Goal: Transaction & Acquisition: Purchase product/service

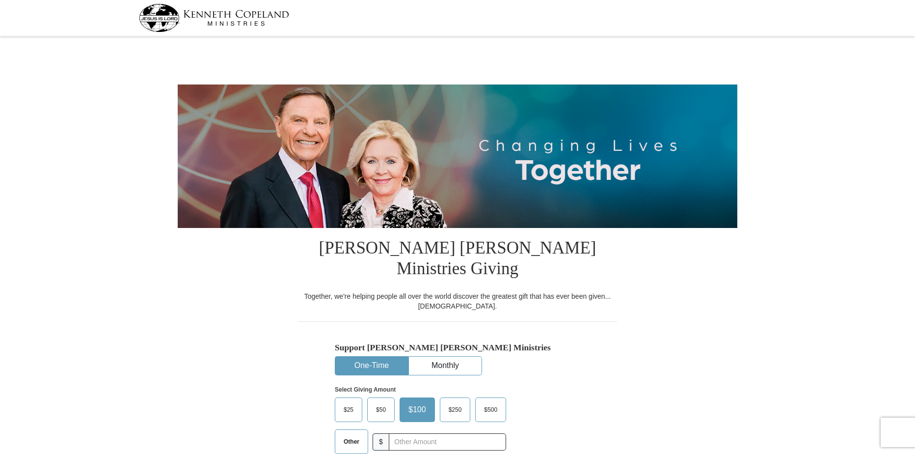
select select "IN"
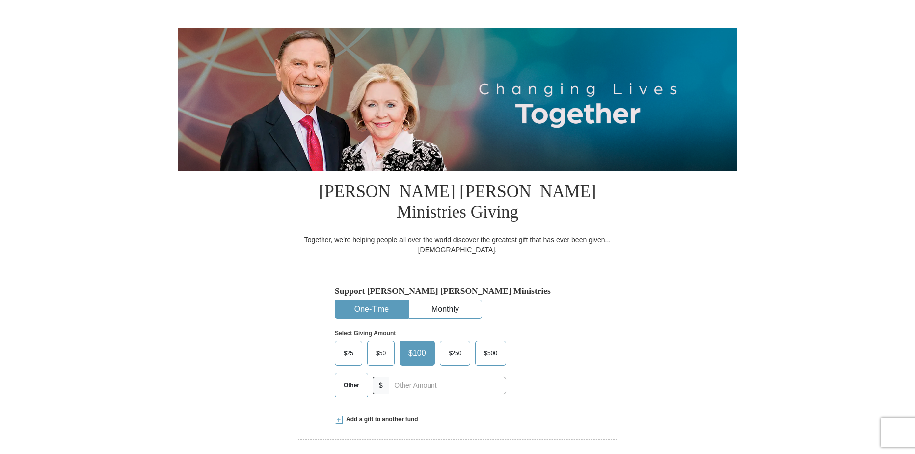
scroll to position [62, 0]
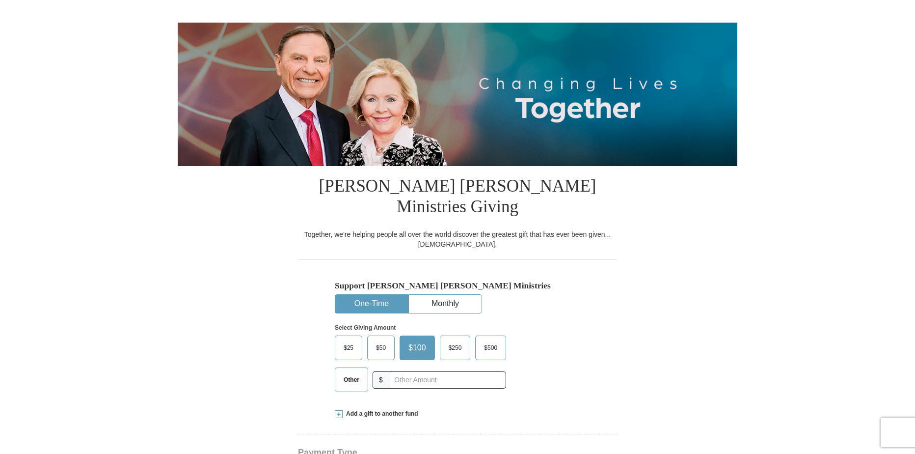
click at [349, 340] on span "$25" at bounding box center [349, 347] width 20 height 15
click at [0, 0] on input "$25" at bounding box center [0, 0] width 0 height 0
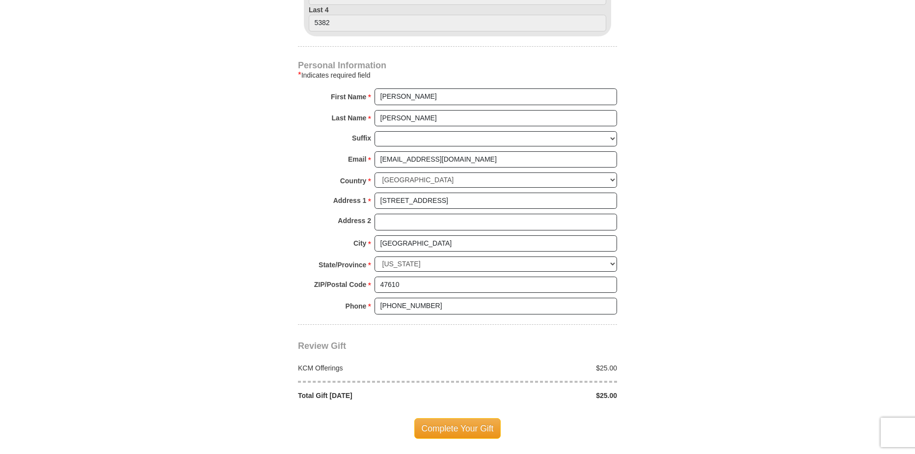
scroll to position [629, 0]
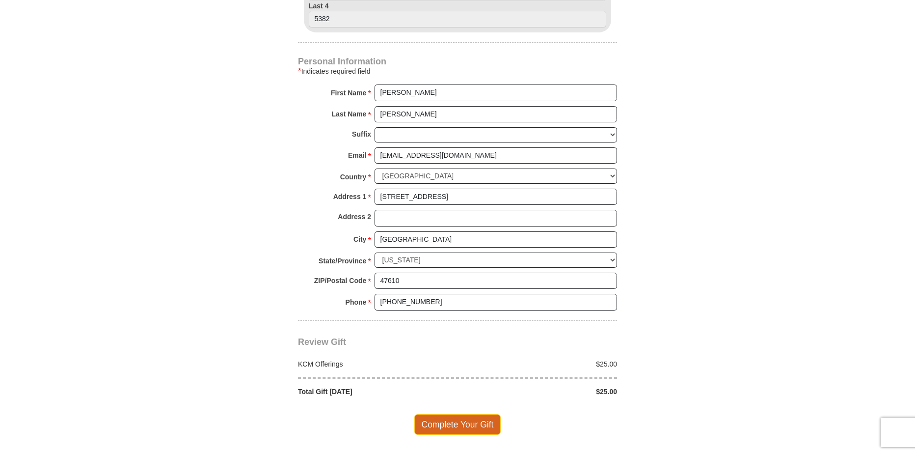
click at [453, 414] on span "Complete Your Gift" at bounding box center [457, 424] width 87 height 21
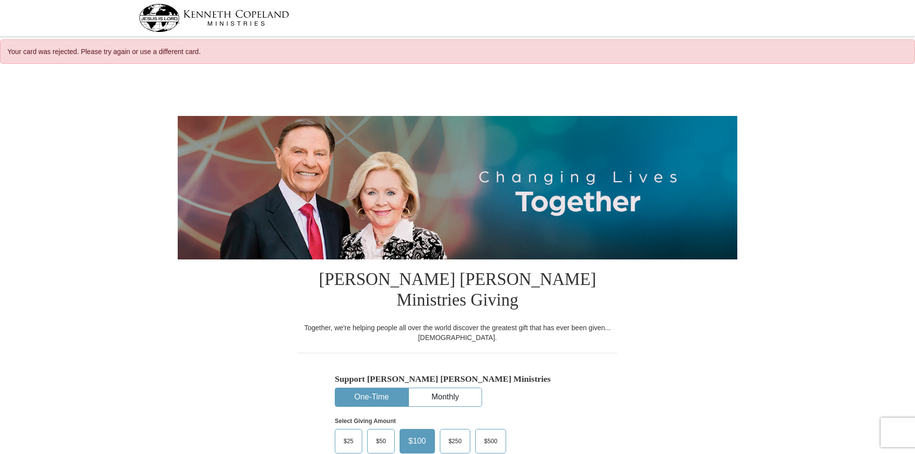
select select "IN"
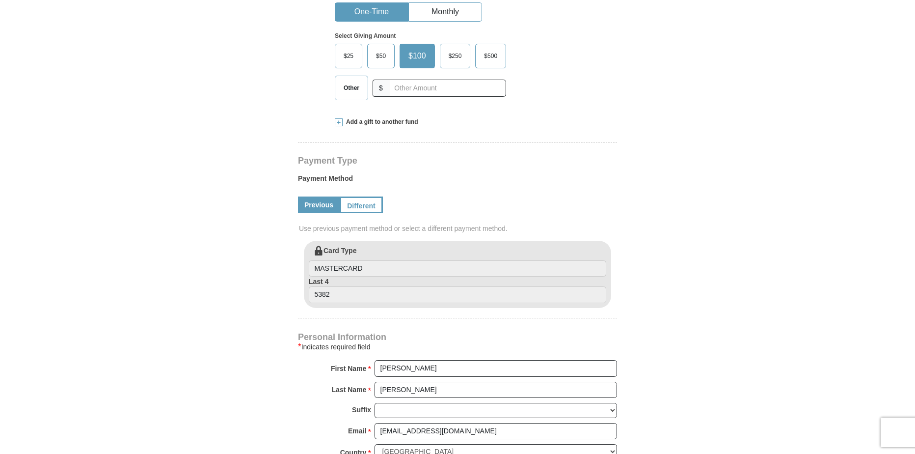
scroll to position [397, 0]
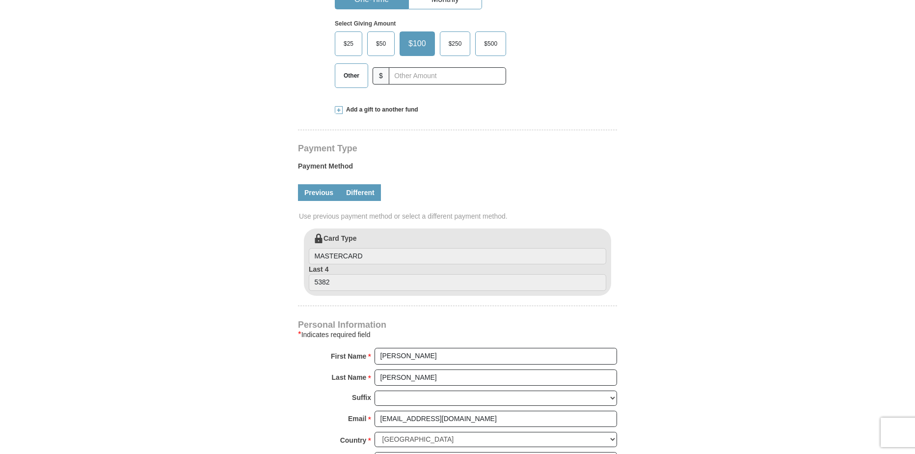
click at [366, 184] on link "Different" at bounding box center [360, 192] width 41 height 17
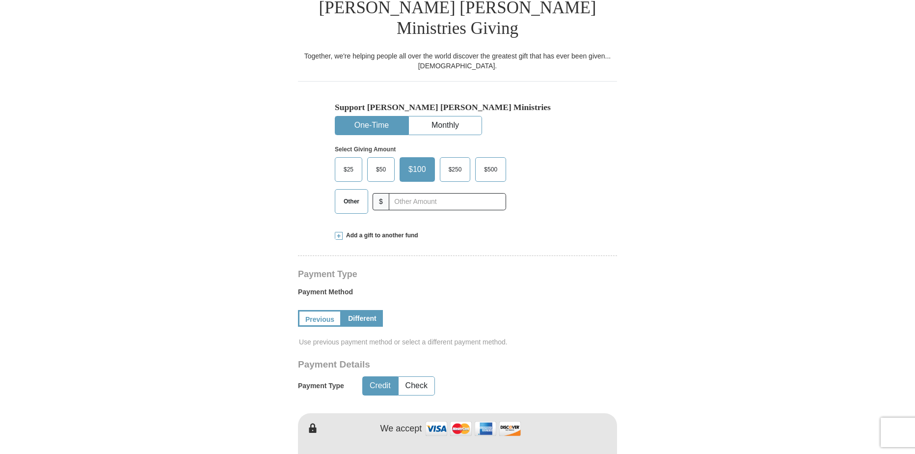
scroll to position [255, 0]
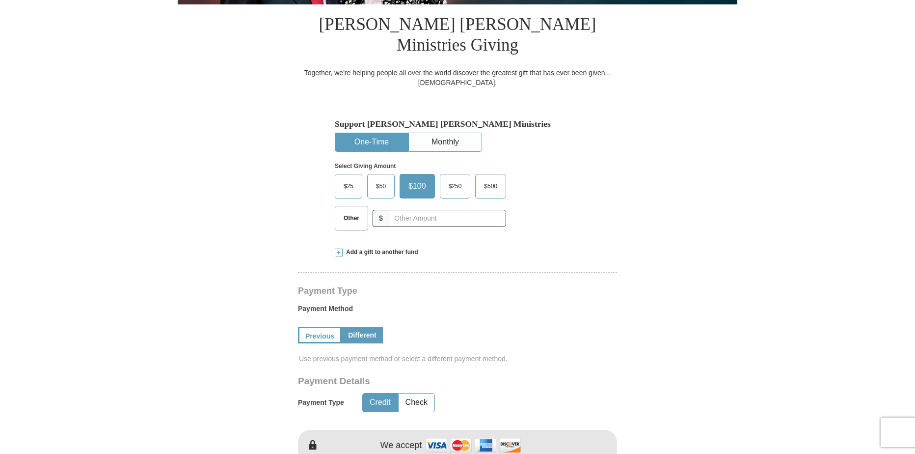
click at [350, 179] on span "$25" at bounding box center [349, 186] width 20 height 15
click at [0, 0] on input "$25" at bounding box center [0, 0] width 0 height 0
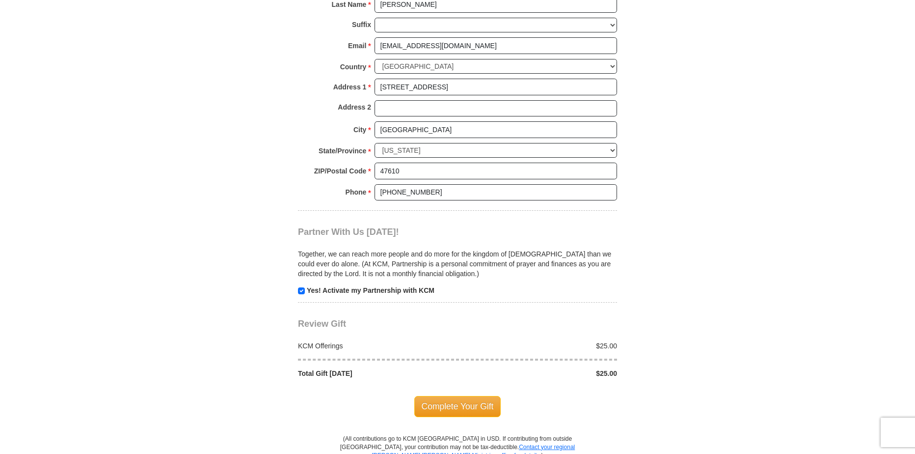
scroll to position [877, 0]
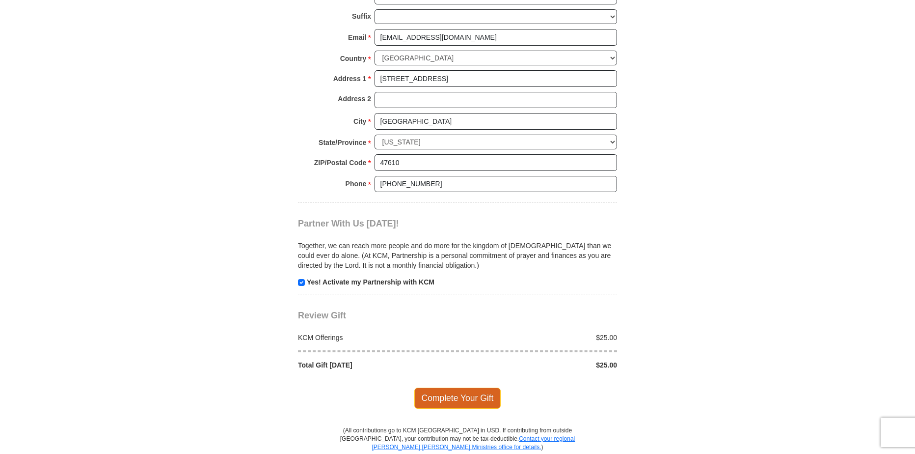
click at [461, 387] on span "Complete Your Gift" at bounding box center [457, 397] width 87 height 21
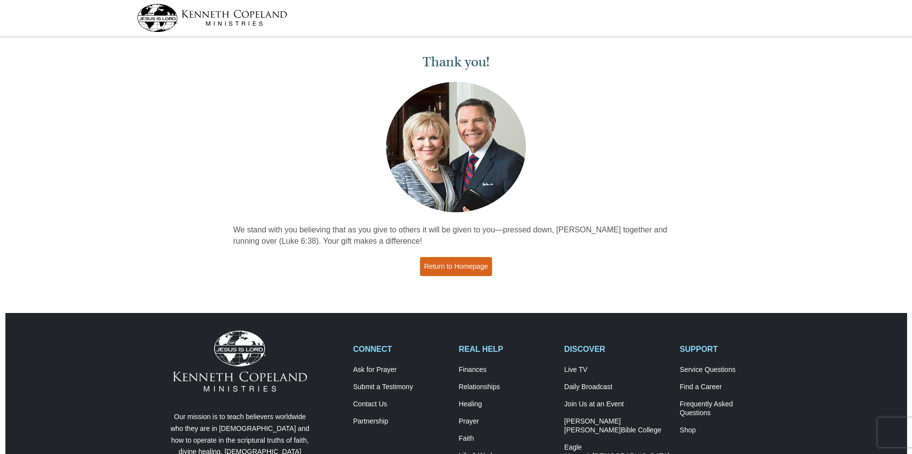
click at [483, 270] on link "Return to Homepage" at bounding box center [456, 266] width 73 height 19
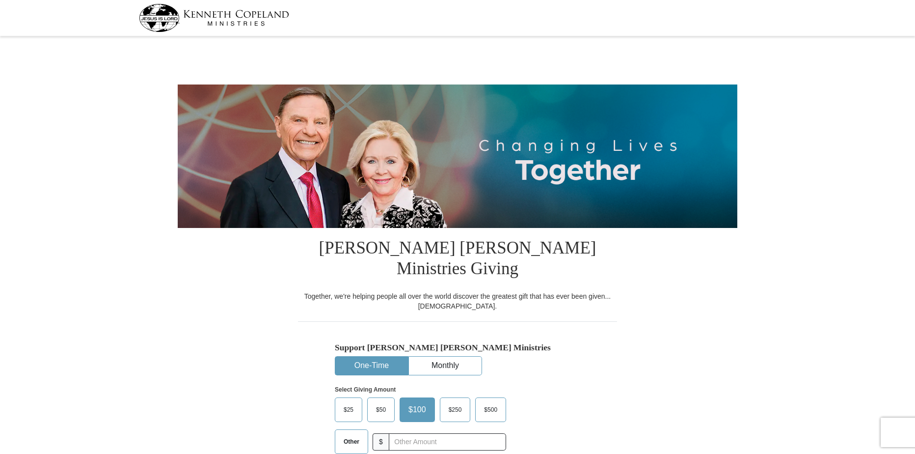
select select "IN"
click at [447, 356] on button "Monthly" at bounding box center [445, 365] width 73 height 18
click at [382, 402] on span "$25" at bounding box center [381, 409] width 20 height 15
click at [0, 0] on input "$25" at bounding box center [0, 0] width 0 height 0
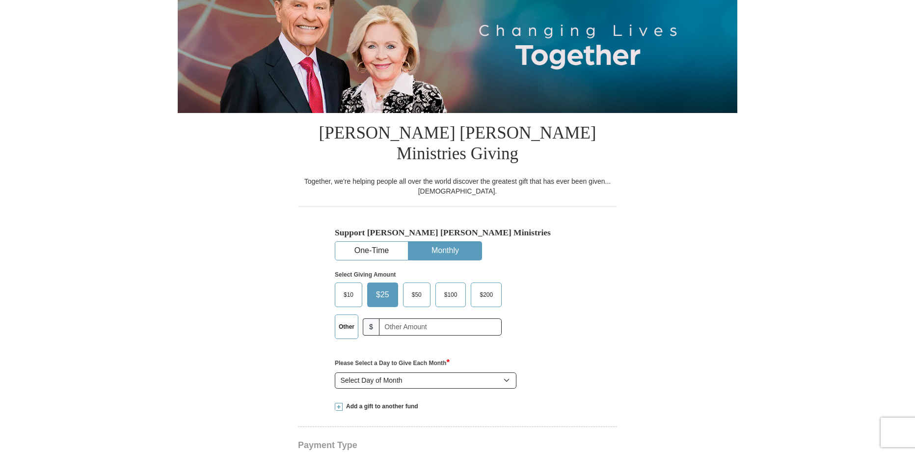
scroll to position [117, 0]
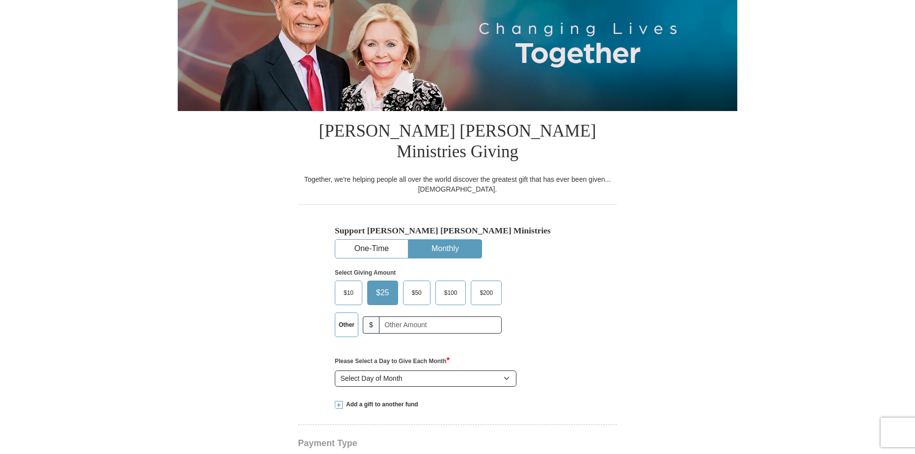
click at [341, 313] on label "Other" at bounding box center [346, 325] width 23 height 24
click at [0, 0] on input "Other" at bounding box center [0, 0] width 0 height 0
click at [384, 285] on span "$25" at bounding box center [381, 292] width 20 height 15
click at [0, 0] on input "$25" at bounding box center [0, 0] width 0 height 0
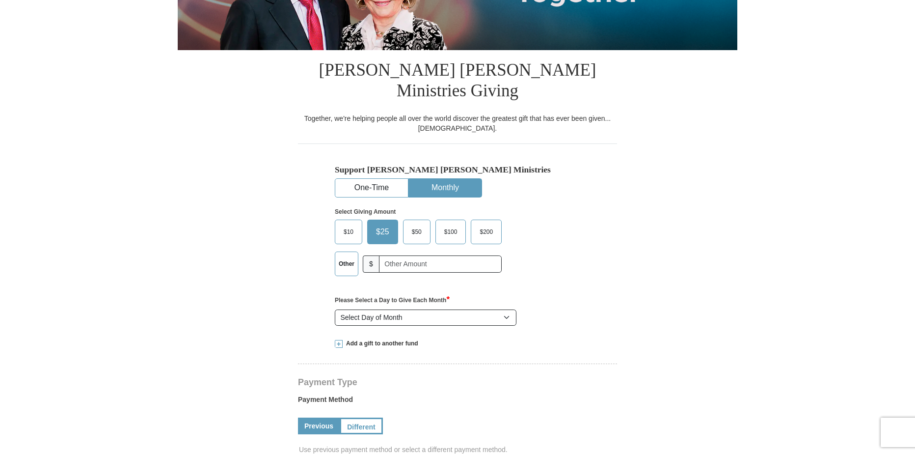
scroll to position [184, 0]
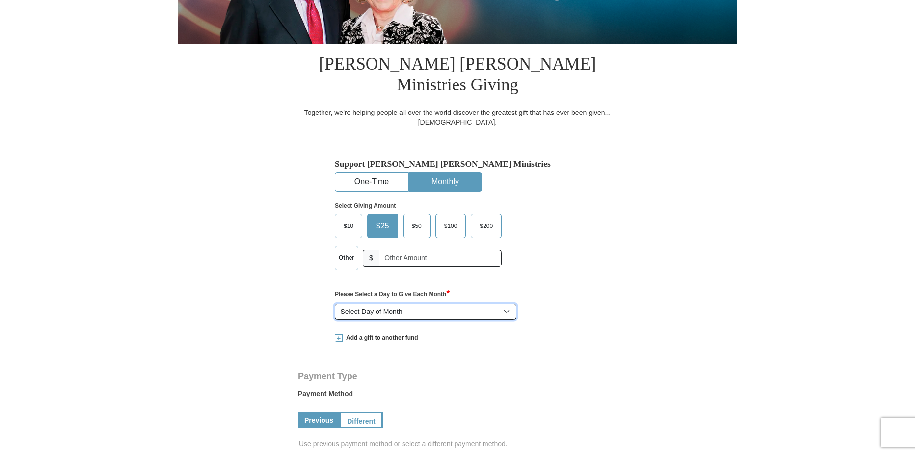
click at [509, 303] on select "Select Day of Month 1 2 3 4 5 6 7 8 9 10 11 12 13 14 15 16 17 18 19 20 21 22 23…" at bounding box center [426, 311] width 182 height 17
select select "24"
click at [335, 303] on select "Select Day of Month 1 2 3 4 5 6 7 8 9 10 11 12 13 14 15 16 17 18 19 20 21 22 23…" at bounding box center [426, 311] width 182 height 17
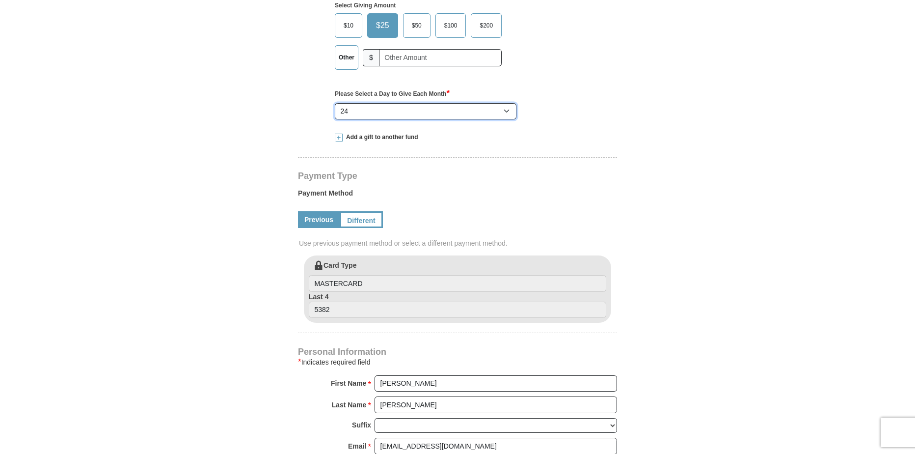
scroll to position [391, 0]
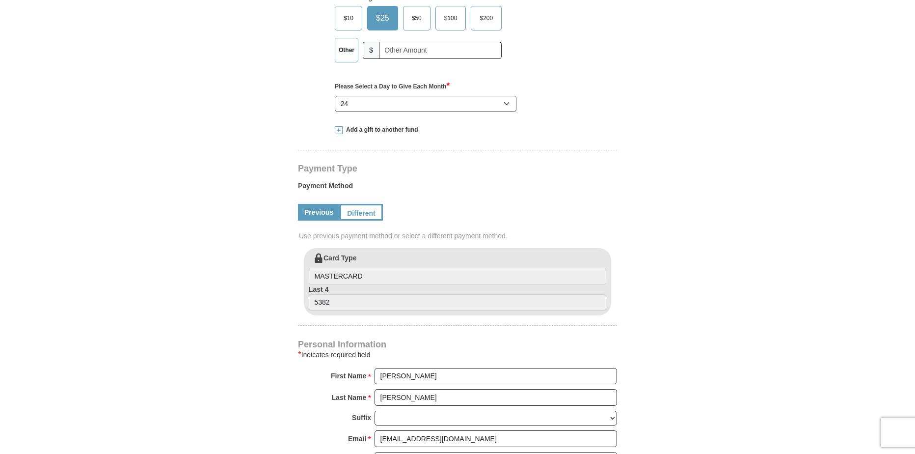
click at [314, 204] on link "Previous" at bounding box center [319, 212] width 42 height 17
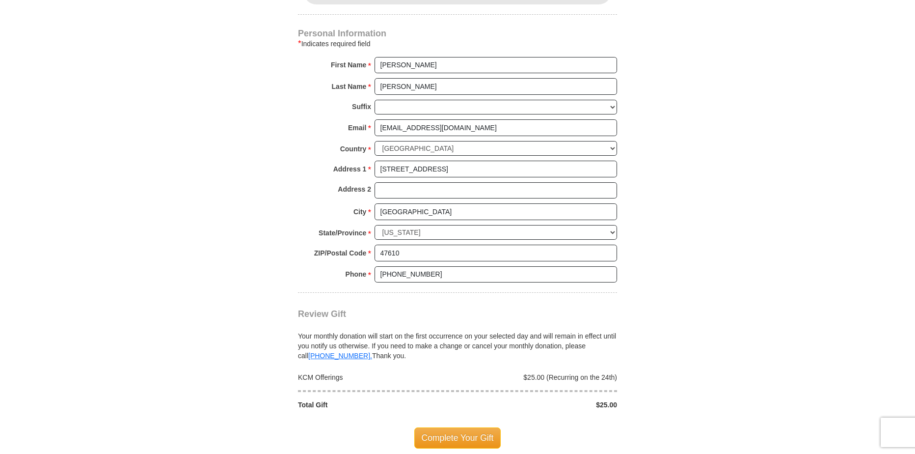
scroll to position [705, 0]
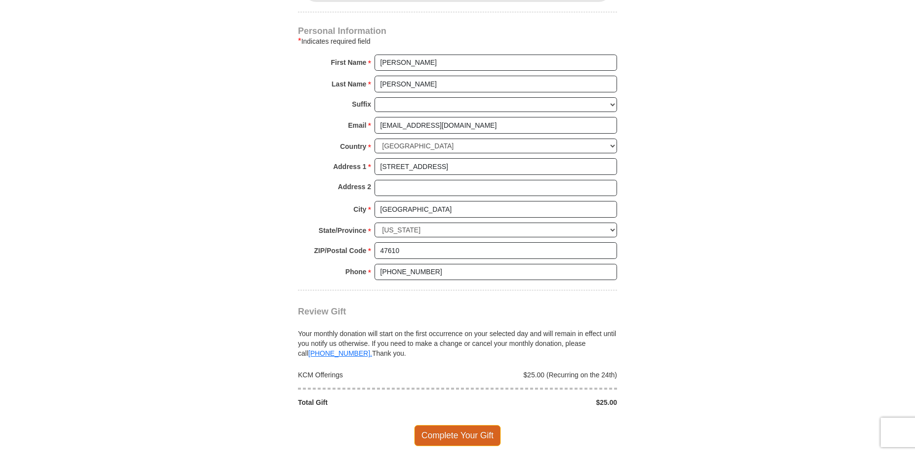
click at [481, 425] on span "Complete Your Gift" at bounding box center [457, 435] width 87 height 21
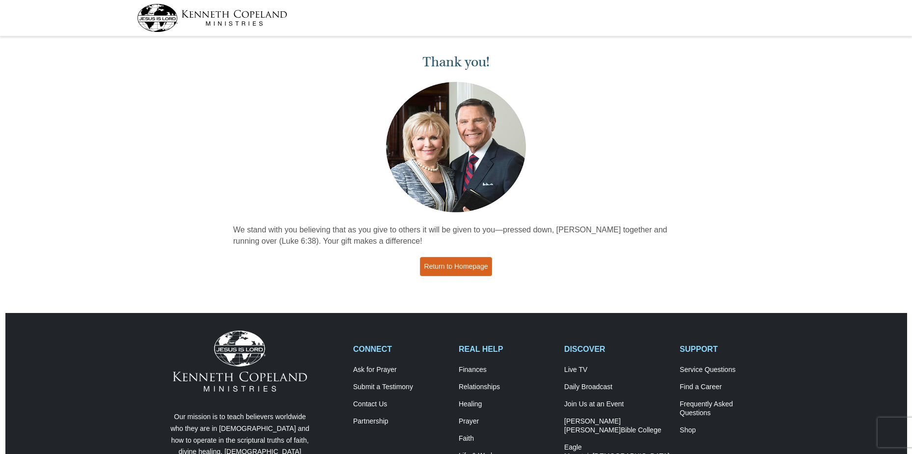
click at [470, 271] on link "Return to Homepage" at bounding box center [456, 266] width 73 height 19
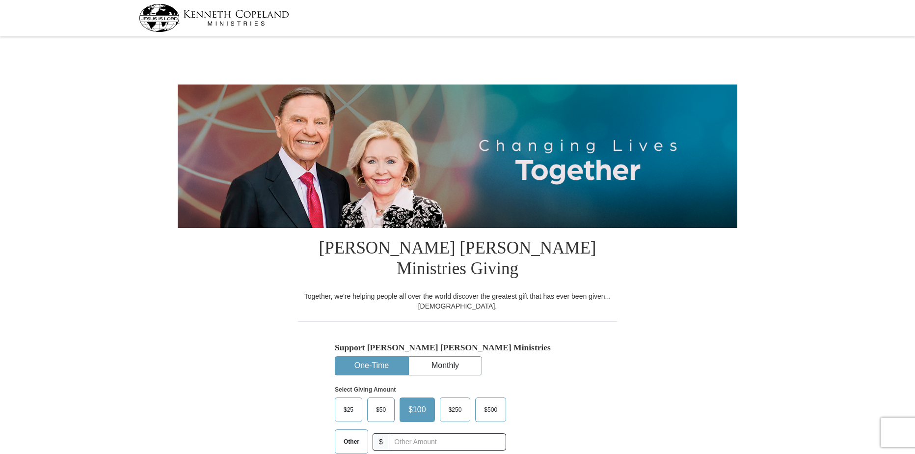
select select "IN"
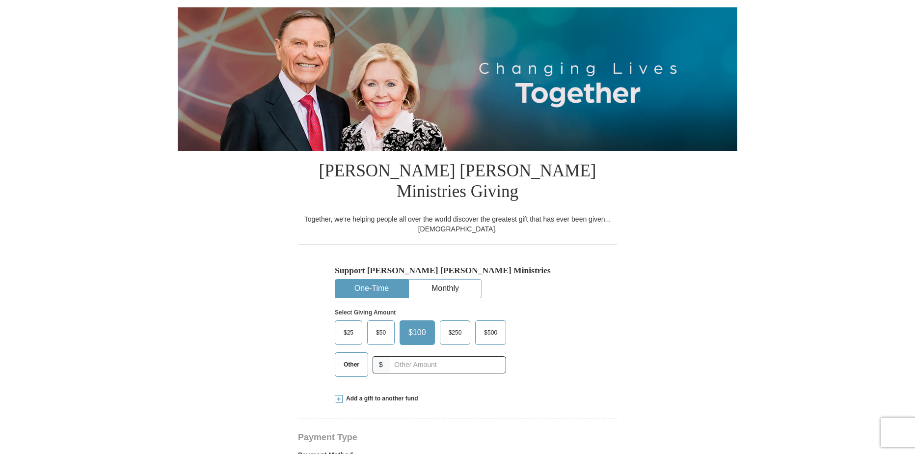
scroll to position [85, 0]
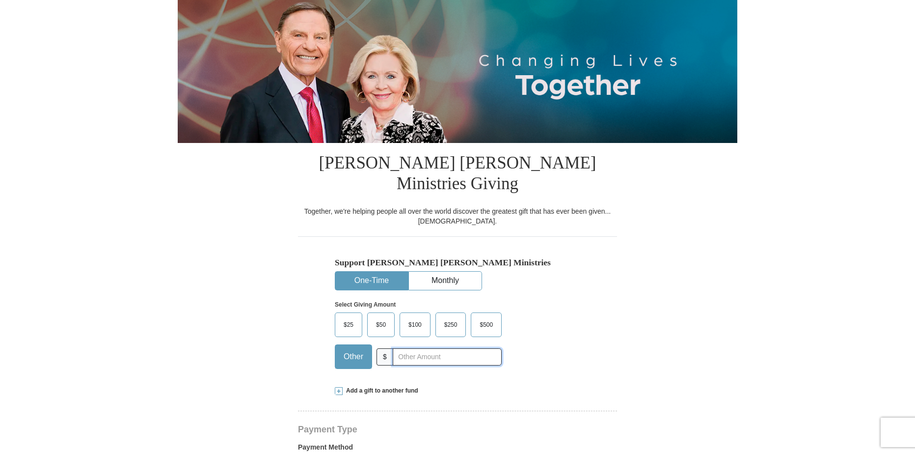
click at [414, 348] on input "text" at bounding box center [447, 356] width 109 height 17
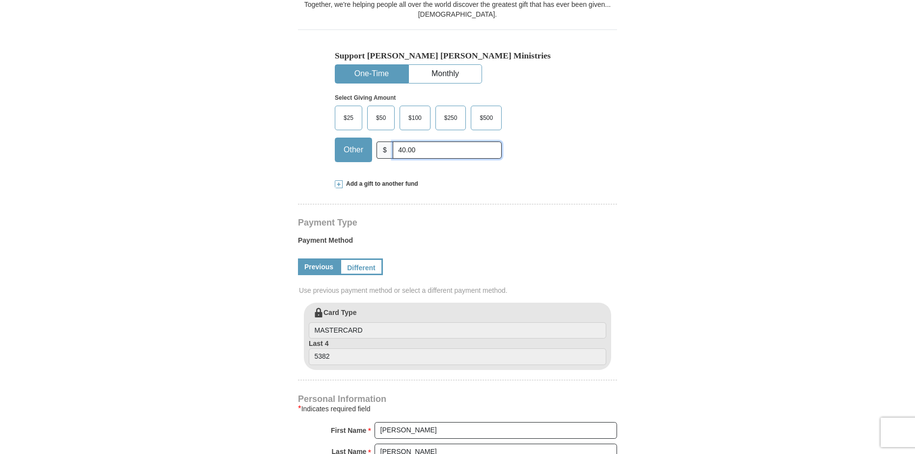
scroll to position [298, 0]
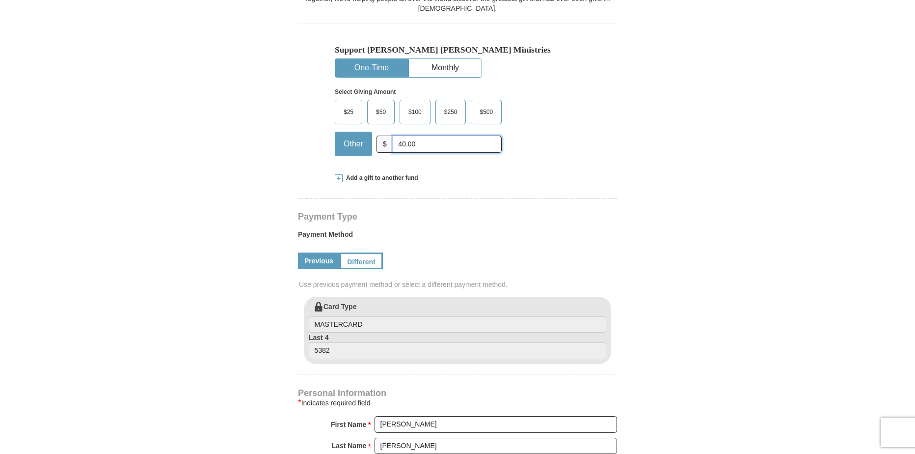
type input "40.00"
click at [319, 252] on link "Previous" at bounding box center [319, 260] width 42 height 17
drag, startPoint x: 915, startPoint y: 172, endPoint x: 924, endPoint y: 198, distance: 27.3
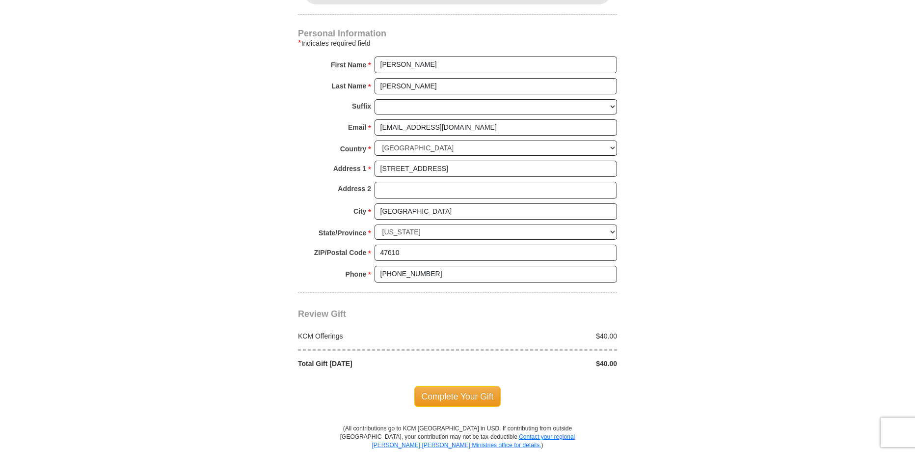
scroll to position [659, 0]
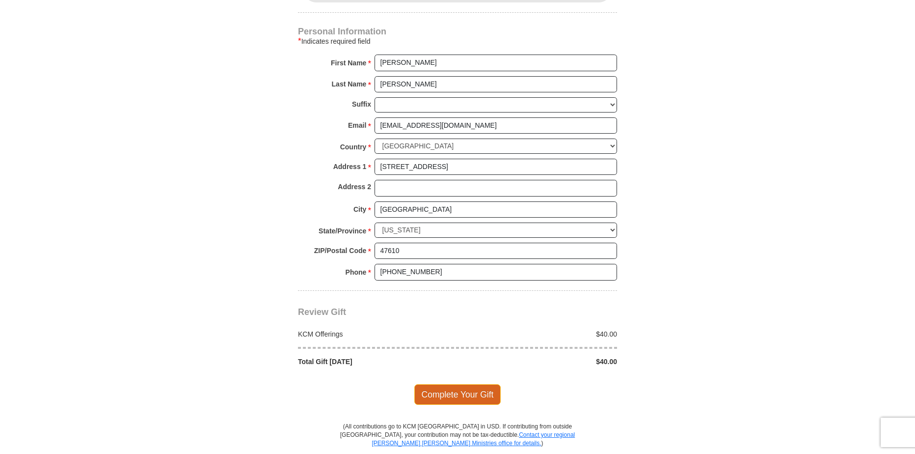
click at [478, 384] on span "Complete Your Gift" at bounding box center [457, 394] width 87 height 21
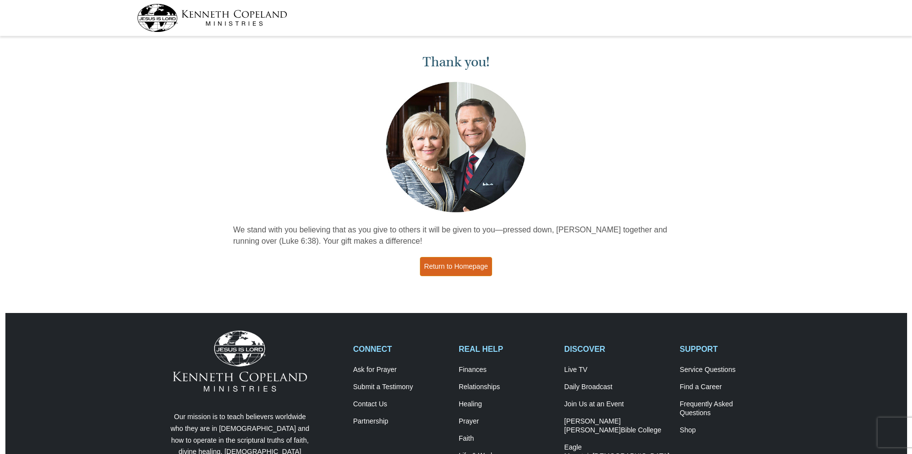
click at [465, 263] on link "Return to Homepage" at bounding box center [456, 266] width 73 height 19
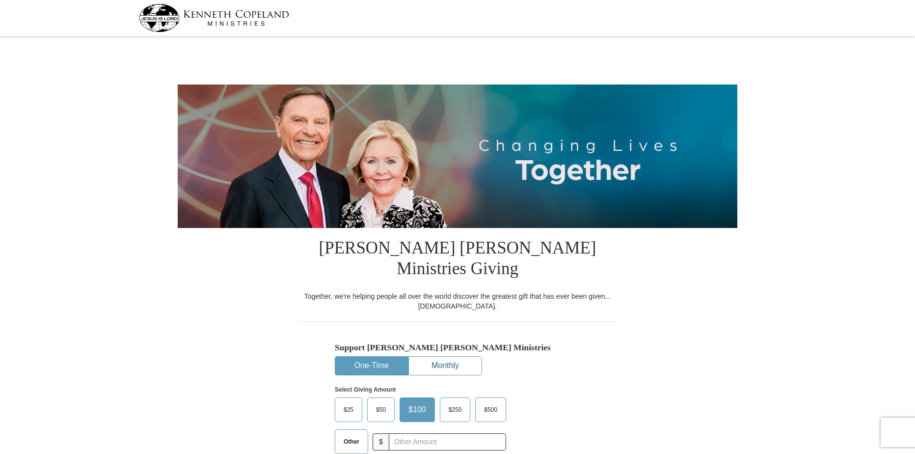
select select "IN"
click at [451, 356] on button "Monthly" at bounding box center [445, 365] width 73 height 18
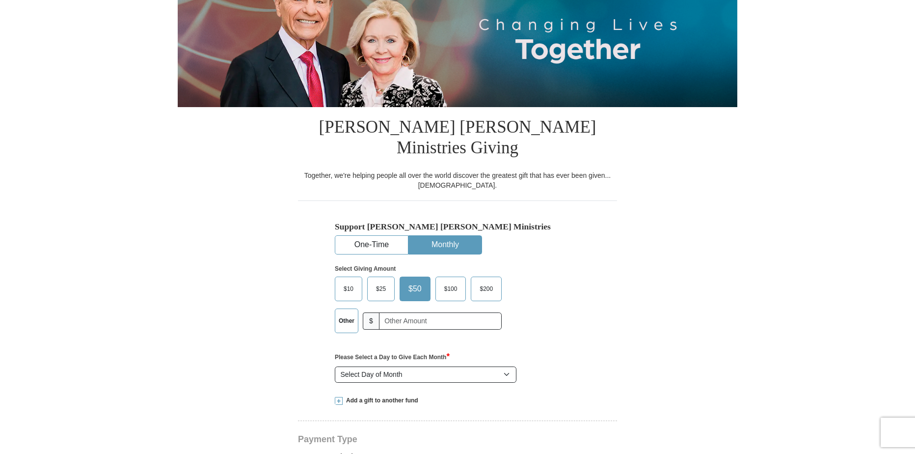
scroll to position [131, 0]
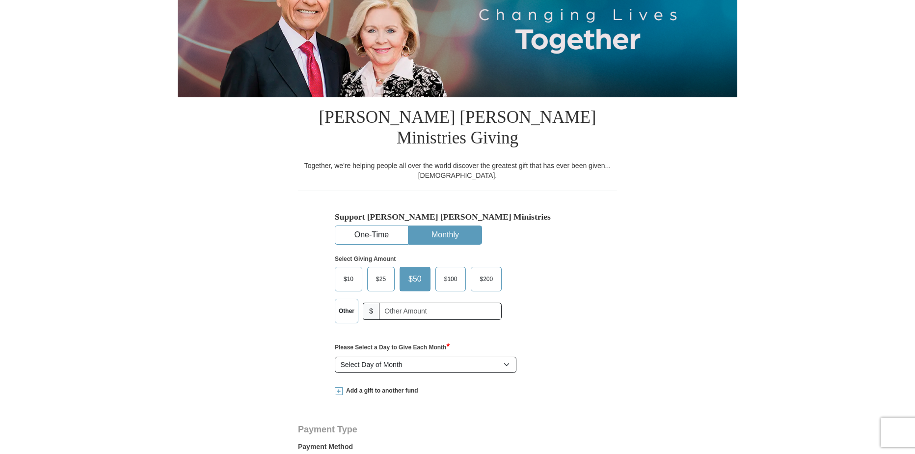
click at [348, 299] on label "Other" at bounding box center [346, 311] width 23 height 24
click at [0, 0] on input "Other" at bounding box center [0, 0] width 0 height 0
click at [402, 302] on input "text" at bounding box center [441, 310] width 116 height 17
type input "40.00"
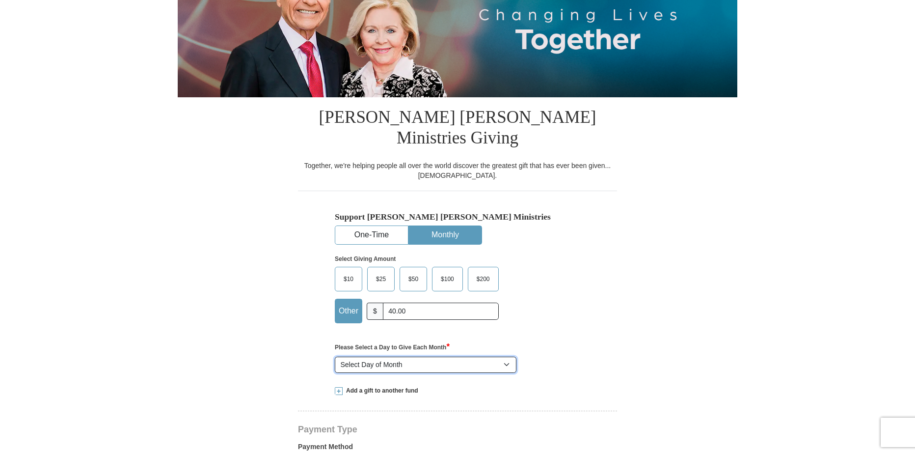
click at [506, 356] on select "Select Day of Month 1 2 3 4 5 6 7 8 9 10 11 12 13 14 15 16 17 18 19 20 21 22 23…" at bounding box center [426, 364] width 182 height 17
select select "24"
click at [335, 356] on select "Select Day of Month 1 2 3 4 5 6 7 8 9 10 11 12 13 14 15 16 17 18 19 20 21 22 23…" at bounding box center [426, 364] width 182 height 17
drag, startPoint x: 915, startPoint y: 132, endPoint x: 918, endPoint y: 144, distance: 12.6
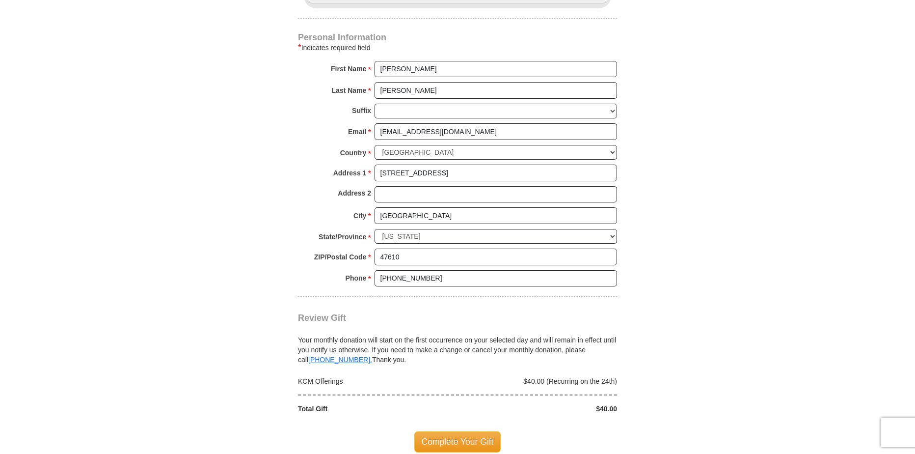
scroll to position [702, 0]
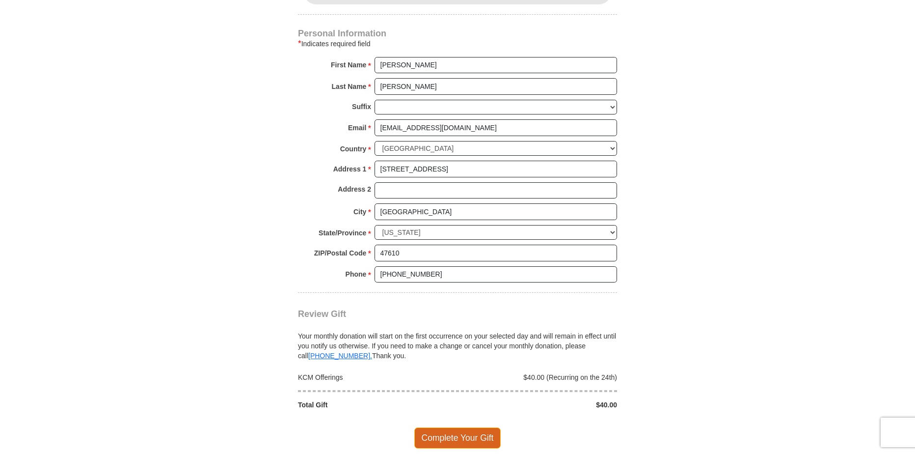
click at [479, 427] on span "Complete Your Gift" at bounding box center [457, 437] width 87 height 21
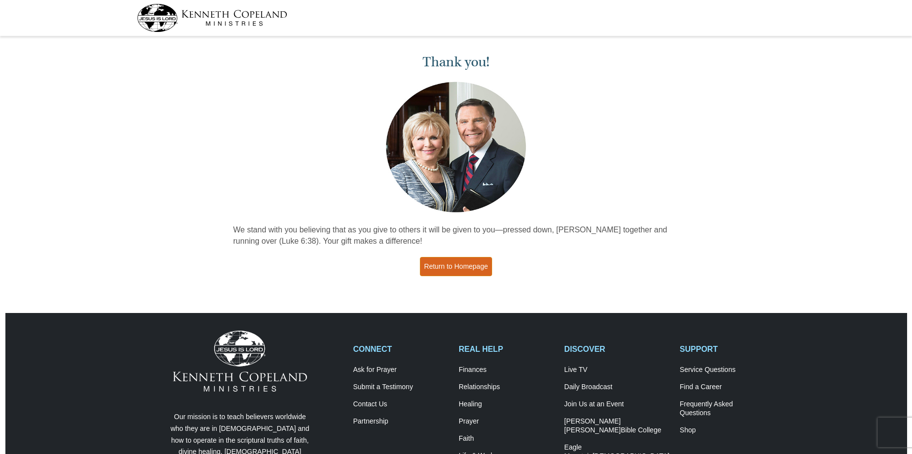
click at [462, 275] on link "Return to Homepage" at bounding box center [456, 266] width 73 height 19
